Goal: Transaction & Acquisition: Obtain resource

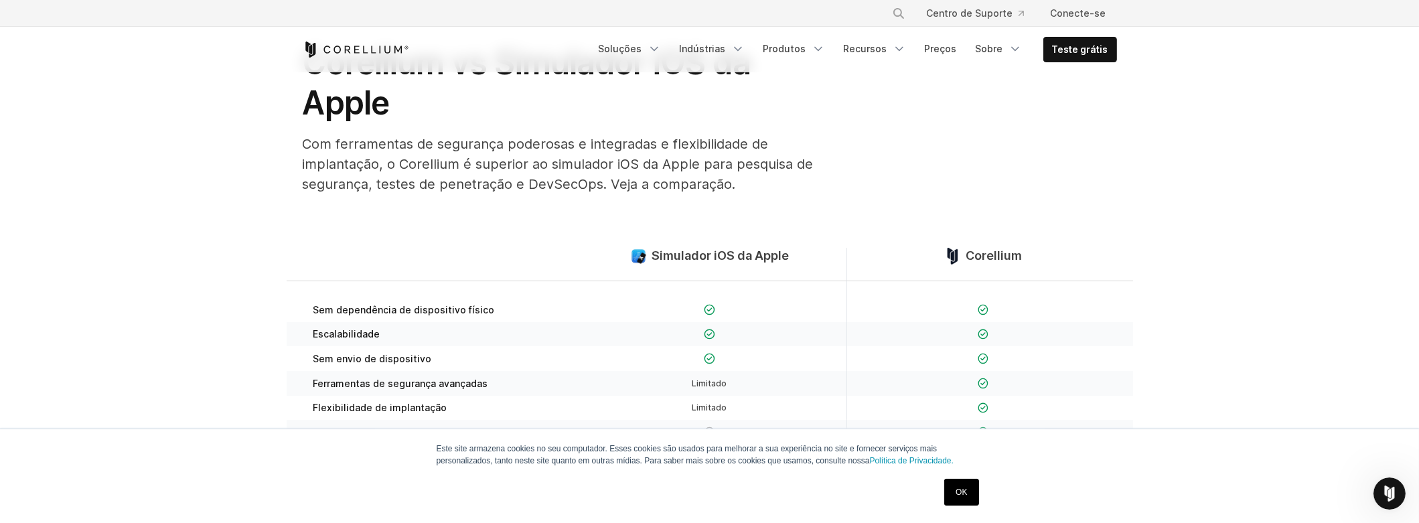
scroll to position [133, 0]
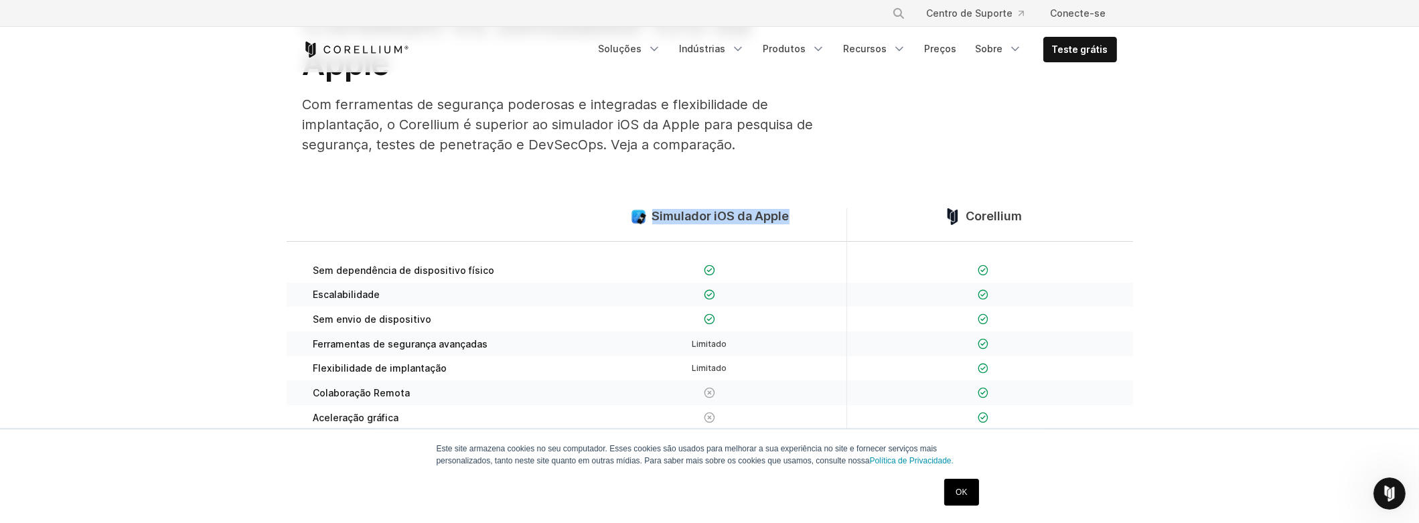
drag, startPoint x: 787, startPoint y: 214, endPoint x: 656, endPoint y: 218, distance: 131.3
click at [656, 218] on font "Simulador iOS da Apple" at bounding box center [720, 216] width 137 height 14
copy font "Simulador iOS da Apple"
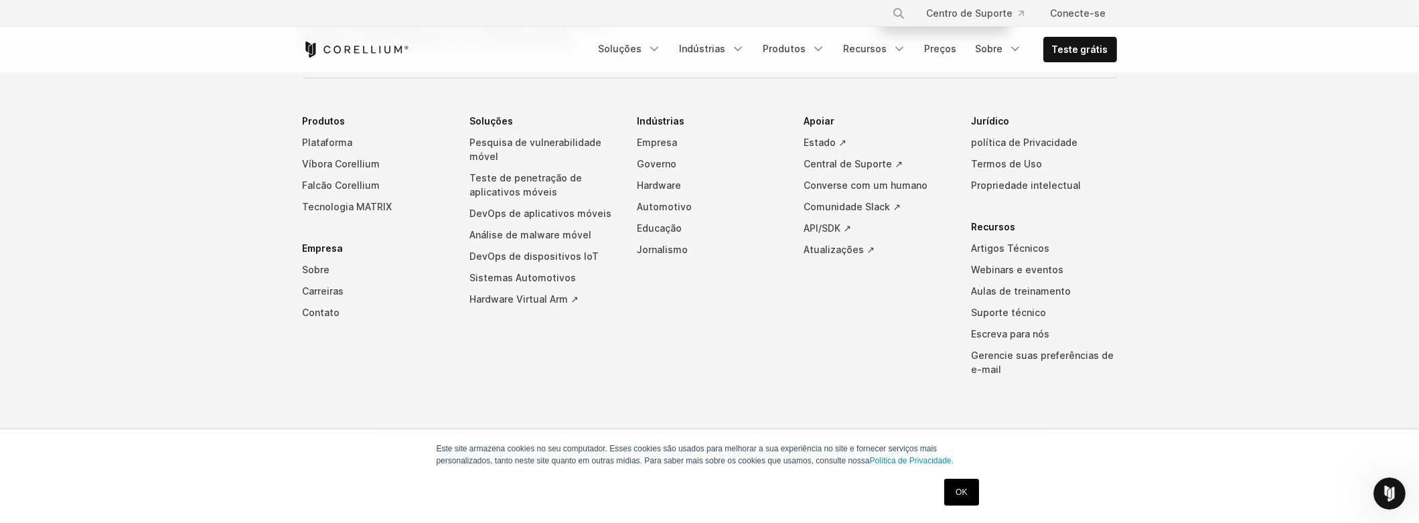
scroll to position [1412, 0]
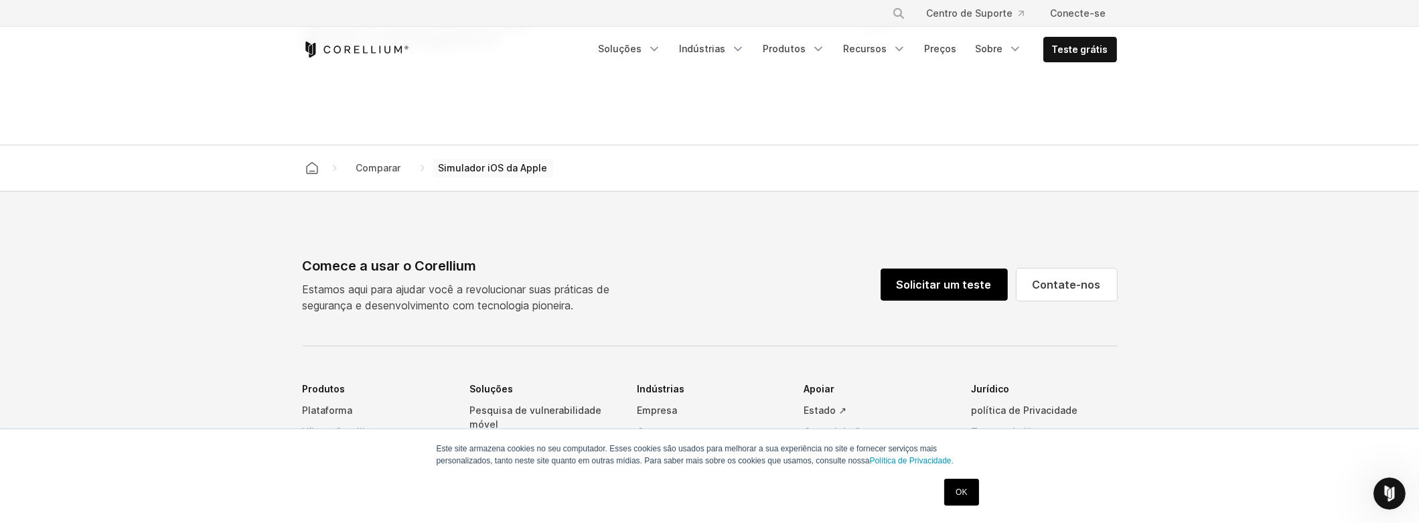
click at [989, 285] on font "Solicitar um teste" at bounding box center [944, 284] width 95 height 13
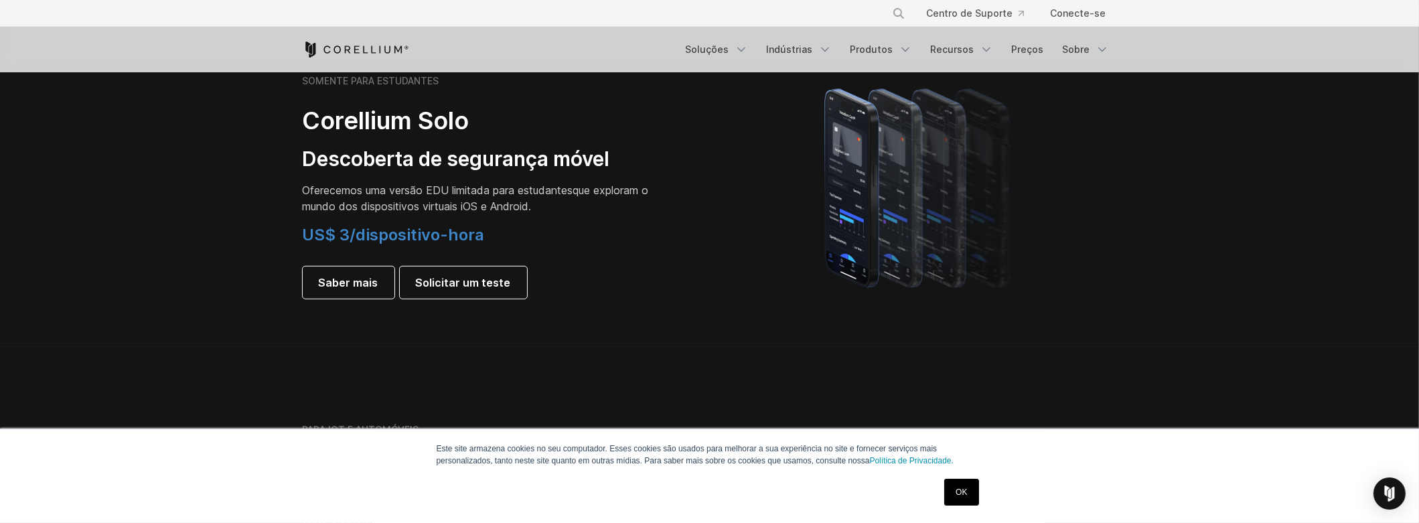
scroll to position [1005, 0]
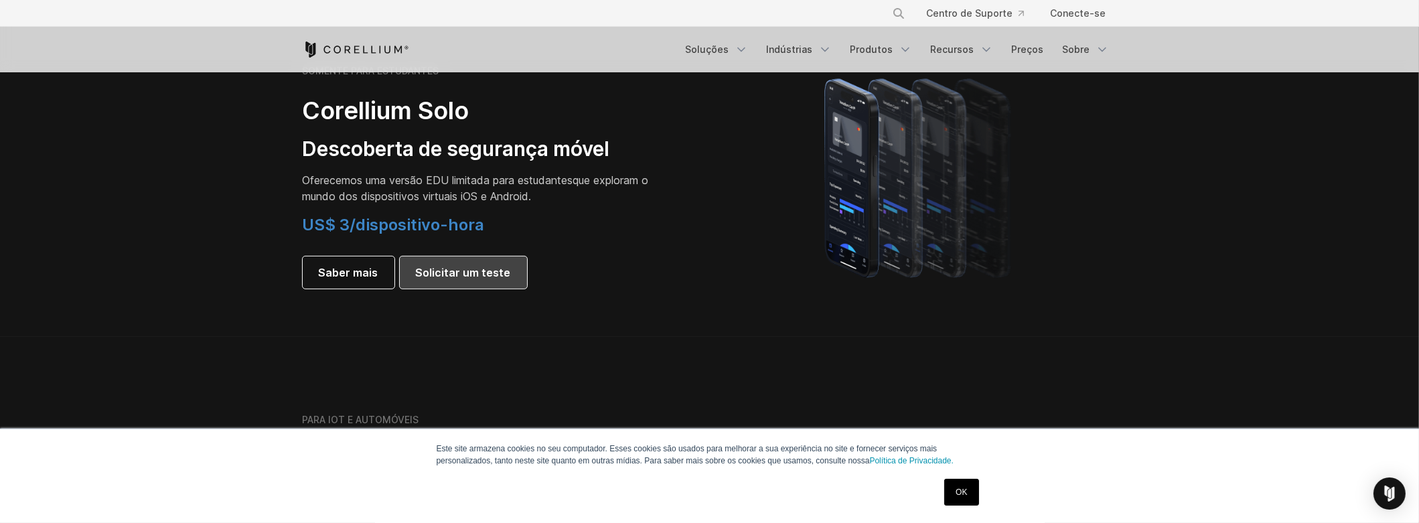
click at [480, 269] on font "Solicitar um teste" at bounding box center [463, 272] width 95 height 13
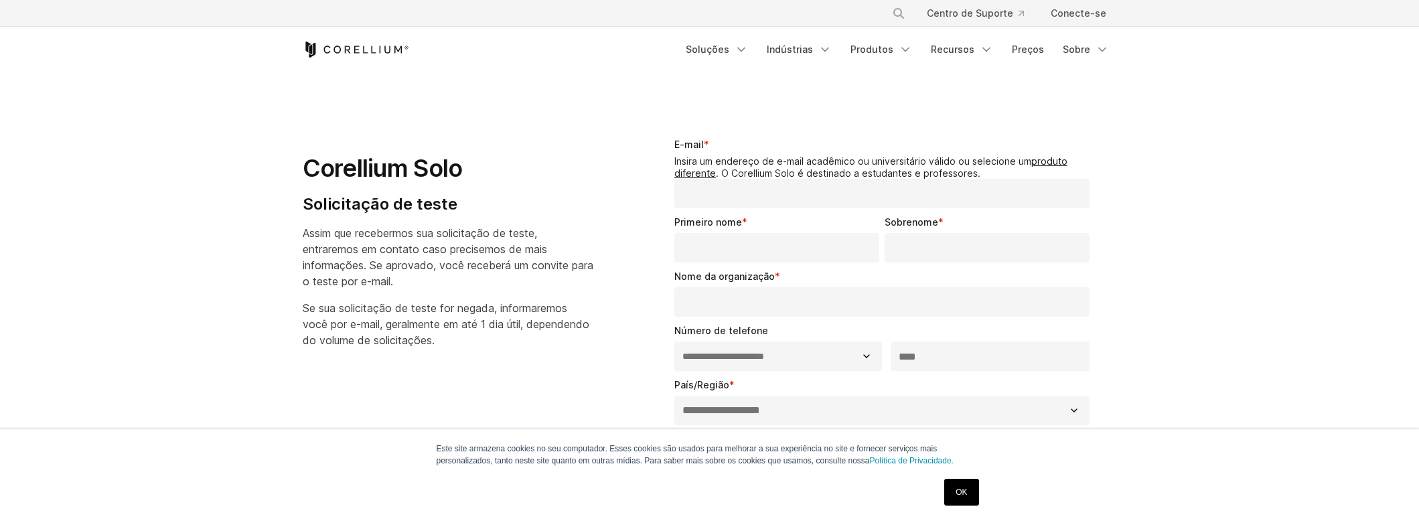
select select "**"
